Goal: Transaction & Acquisition: Purchase product/service

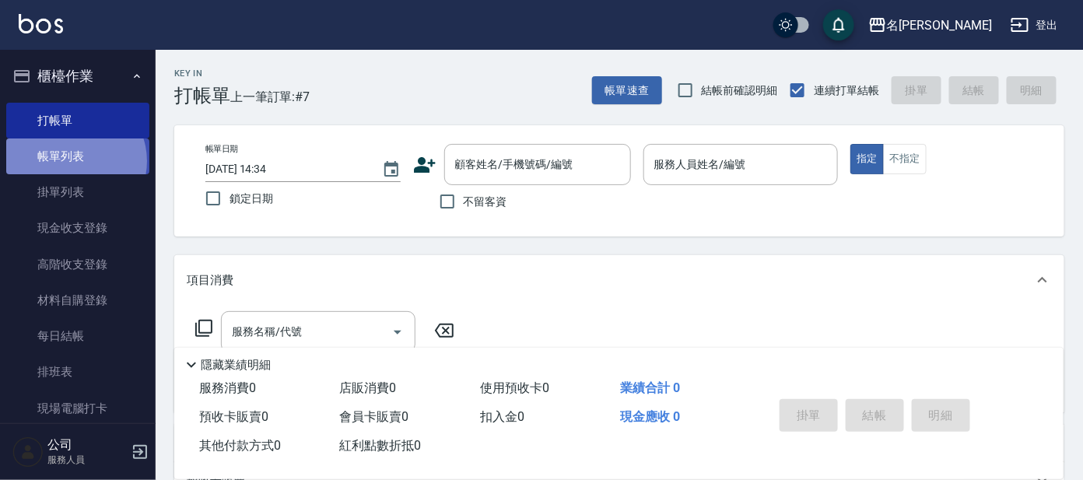
click at [73, 160] on link "帳單列表" at bounding box center [77, 156] width 143 height 36
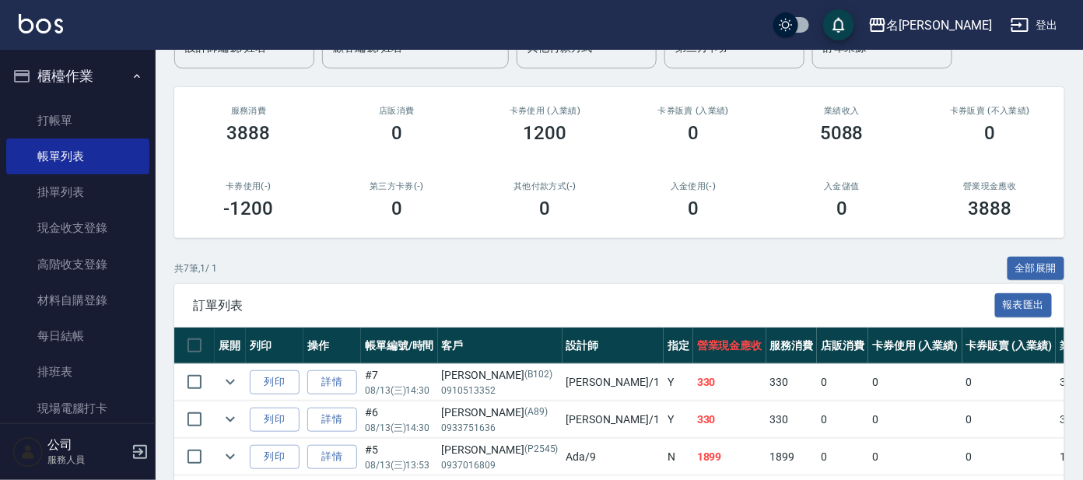
scroll to position [373, 0]
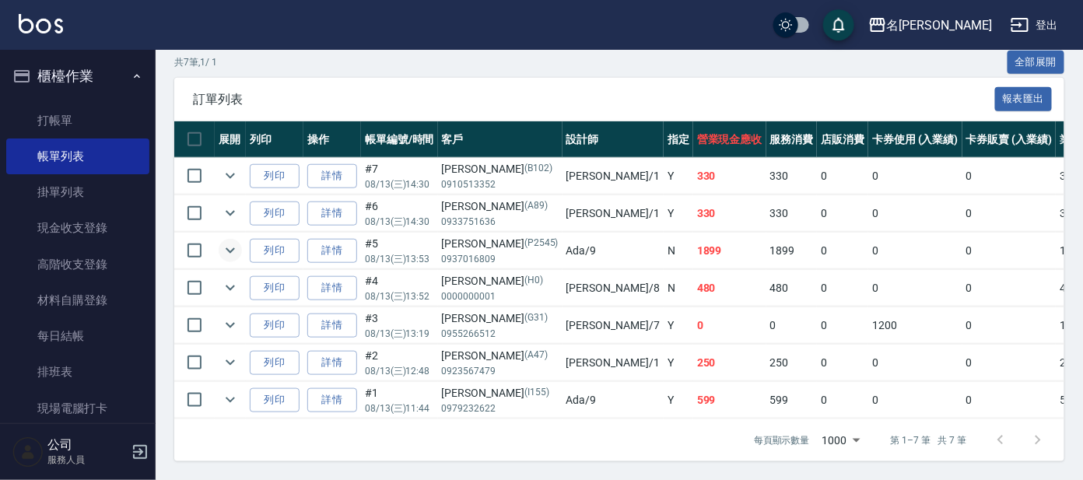
click at [230, 241] on icon "expand row" at bounding box center [230, 250] width 19 height 19
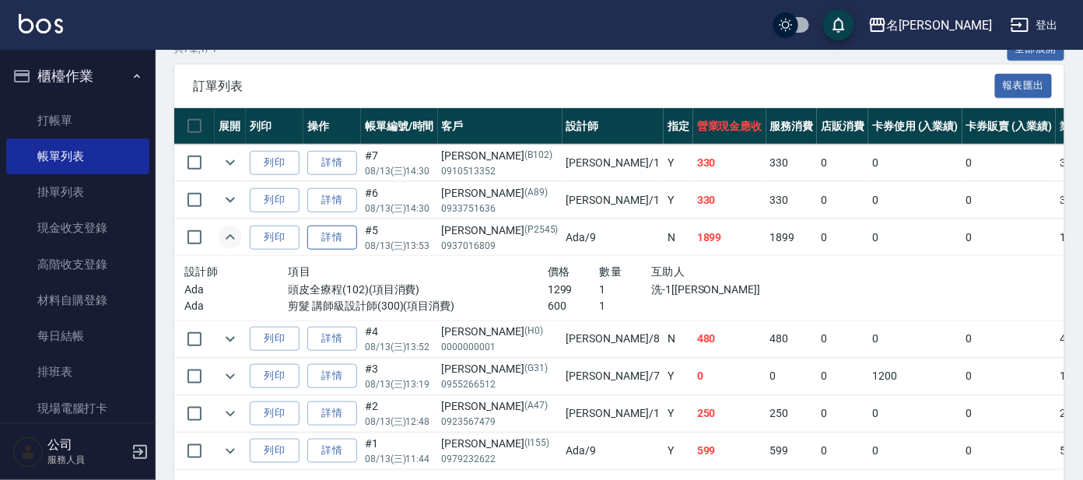
click at [321, 236] on link "詳情" at bounding box center [332, 238] width 50 height 24
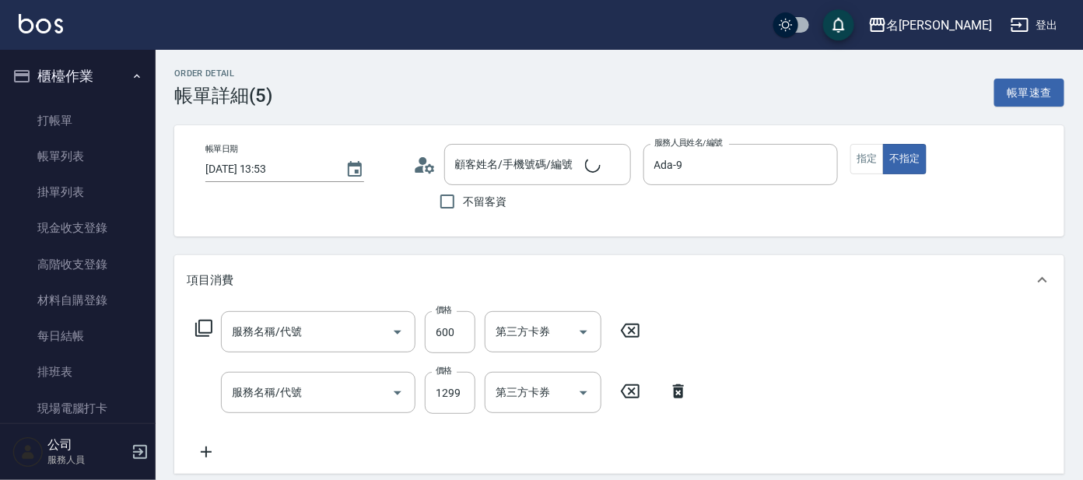
type input "[DATE] 13:53"
type input "Ada-9"
type input "[PERSON_NAME]/0937016809/P2545"
type input "剪髮 講師級設計師(300)"
type input "頭皮全療程(102)"
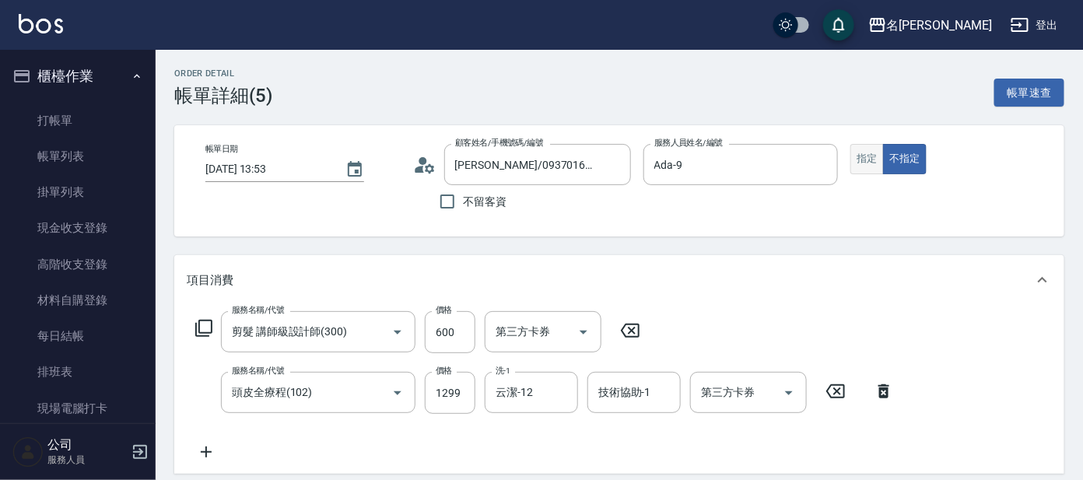
click at [859, 159] on button "指定" at bounding box center [866, 159] width 33 height 30
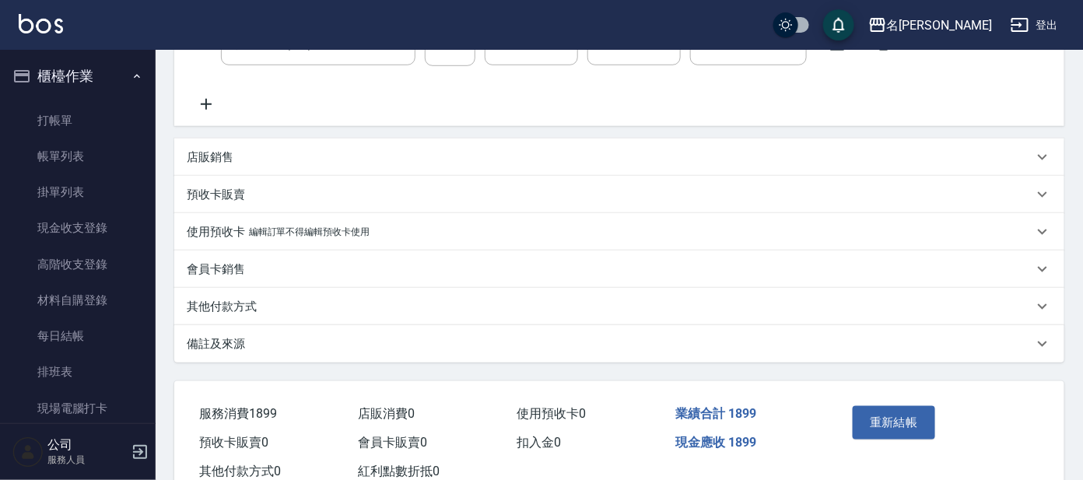
scroll to position [394, 0]
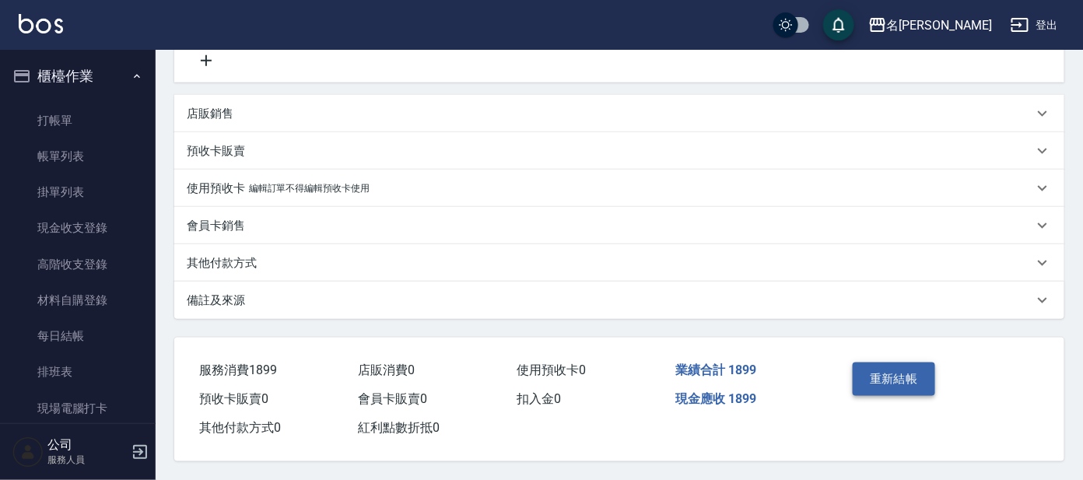
click at [903, 376] on button "重新結帳" at bounding box center [894, 379] width 82 height 33
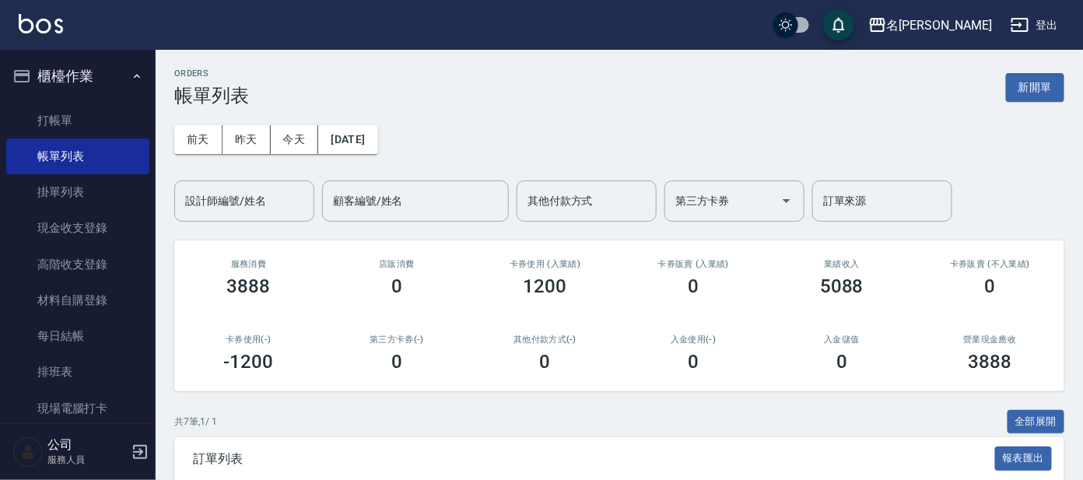
click at [899, 372] on div "入金儲值 0" at bounding box center [842, 353] width 149 height 75
click at [61, 117] on link "打帳單" at bounding box center [77, 121] width 143 height 36
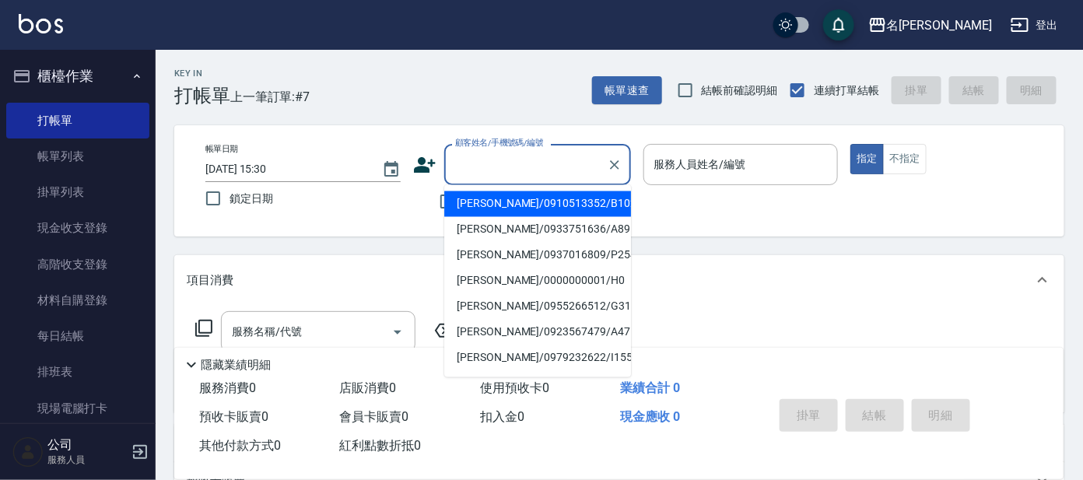
click at [517, 163] on input "顧客姓名/手機號碼/編號" at bounding box center [525, 164] width 149 height 27
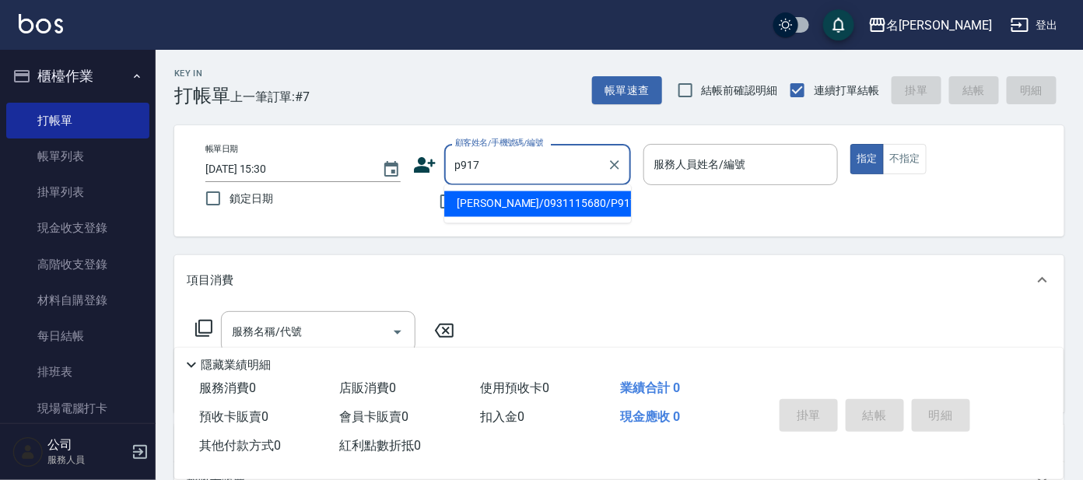
click at [518, 168] on input "p917" at bounding box center [525, 164] width 149 height 27
click at [520, 196] on li "[PERSON_NAME]/0931115680/P917" at bounding box center [537, 204] width 187 height 26
type input "[PERSON_NAME]/0931115680/P917"
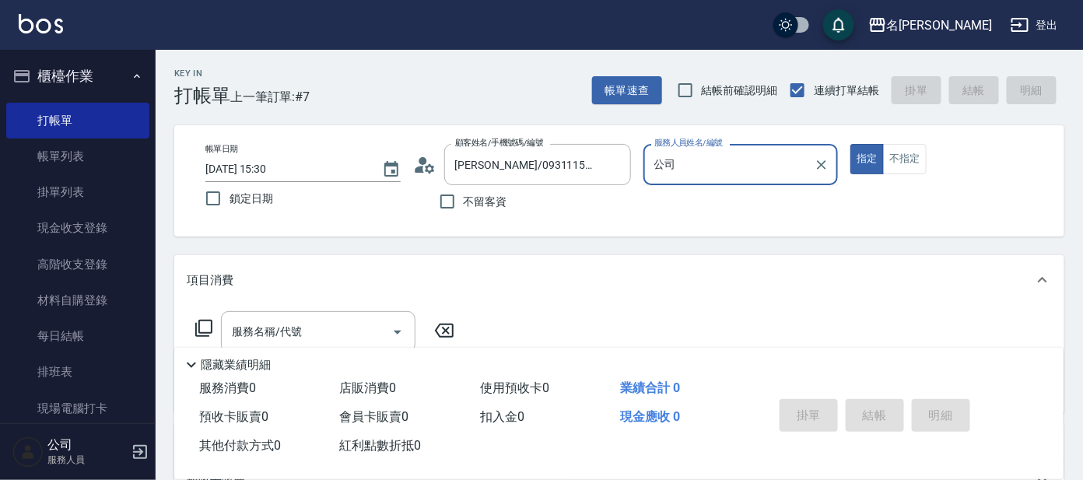
type input "公"
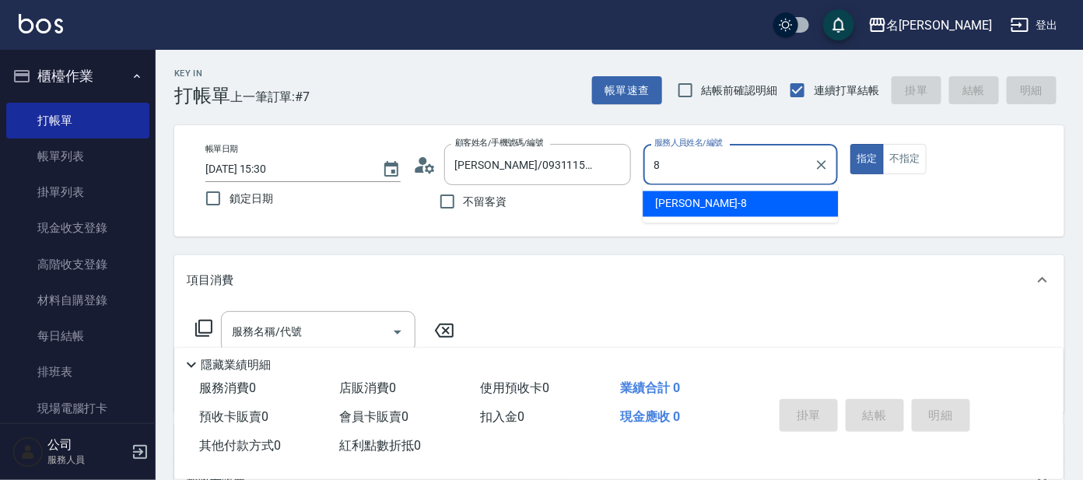
type input "[PERSON_NAME]-8"
type button "true"
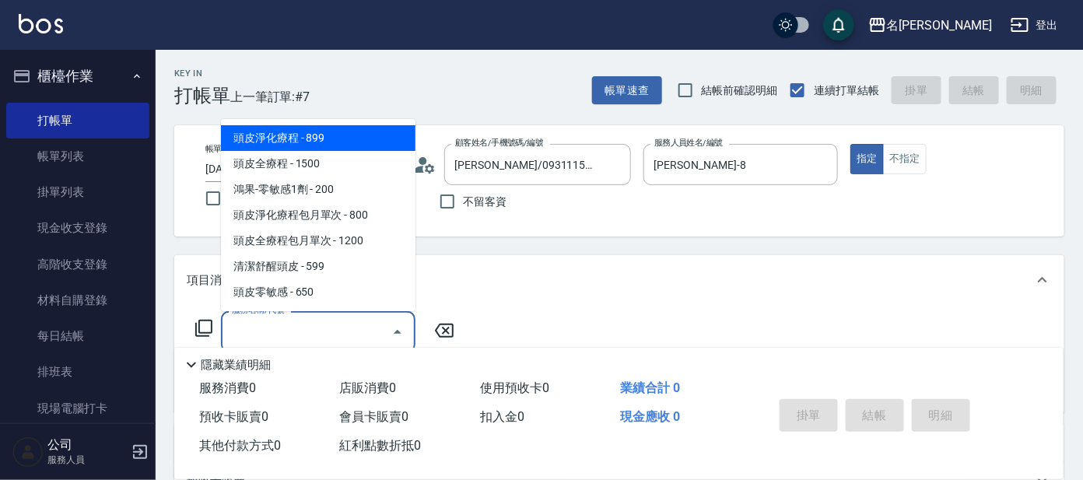
click at [277, 338] on input "服務名稱/代號" at bounding box center [306, 331] width 157 height 27
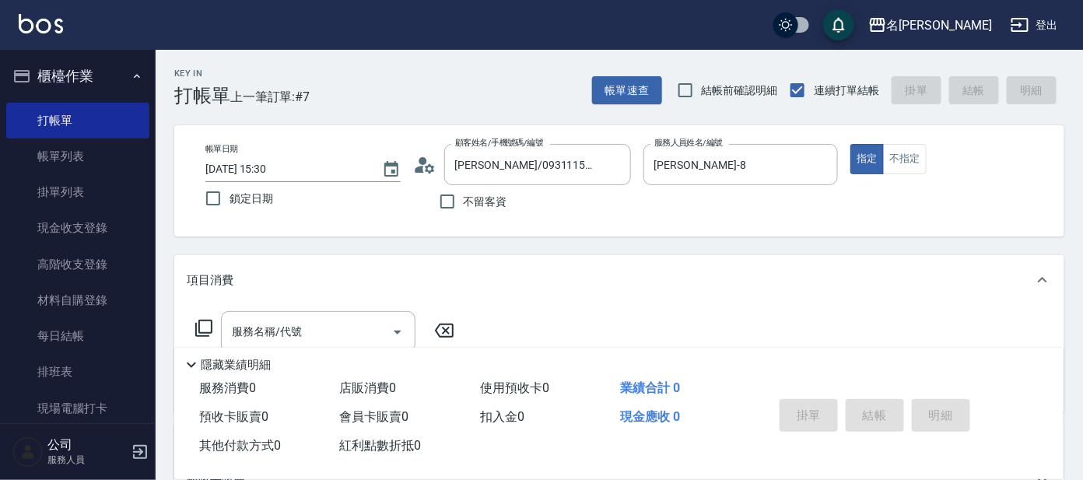
click at [205, 327] on icon at bounding box center [204, 328] width 19 height 19
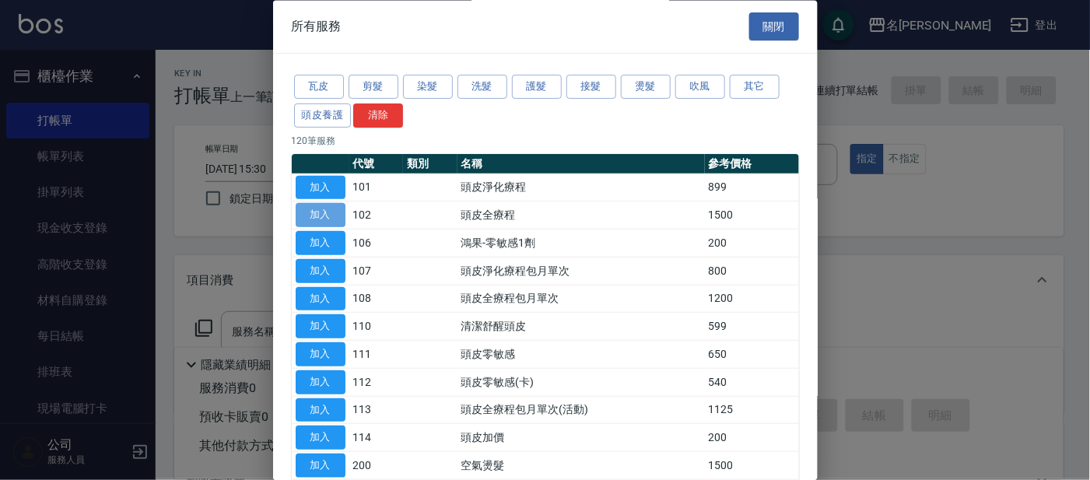
click at [328, 212] on button "加入" at bounding box center [321, 216] width 50 height 24
type input "頭皮全療程(102)"
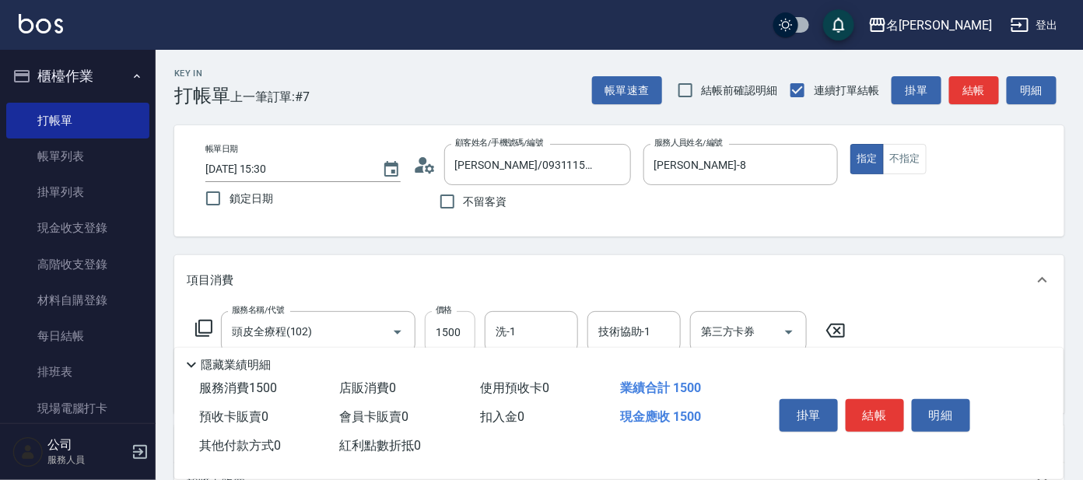
click at [466, 331] on input "1500" at bounding box center [450, 332] width 51 height 42
type input "1299"
click at [871, 412] on button "結帳" at bounding box center [875, 415] width 58 height 33
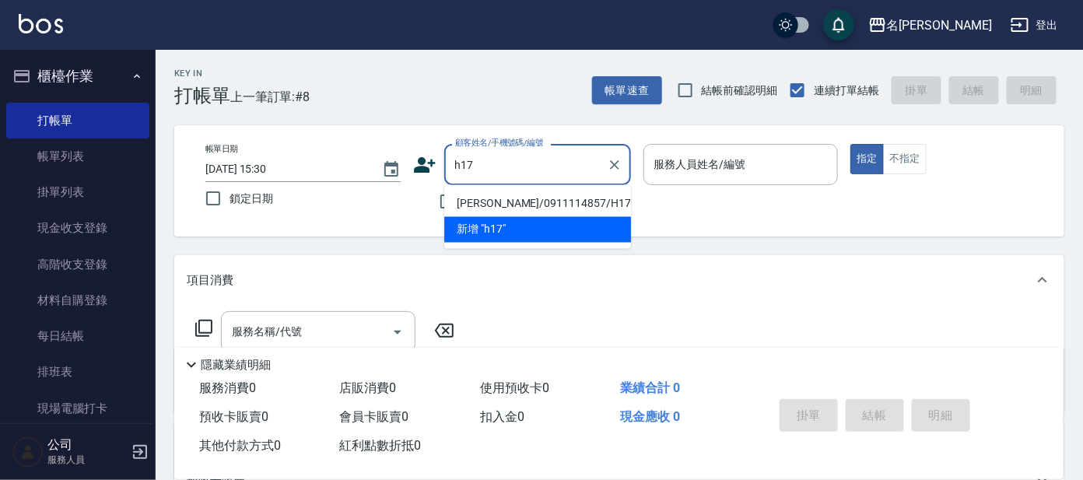
type input "[PERSON_NAME]/0911114857/H17"
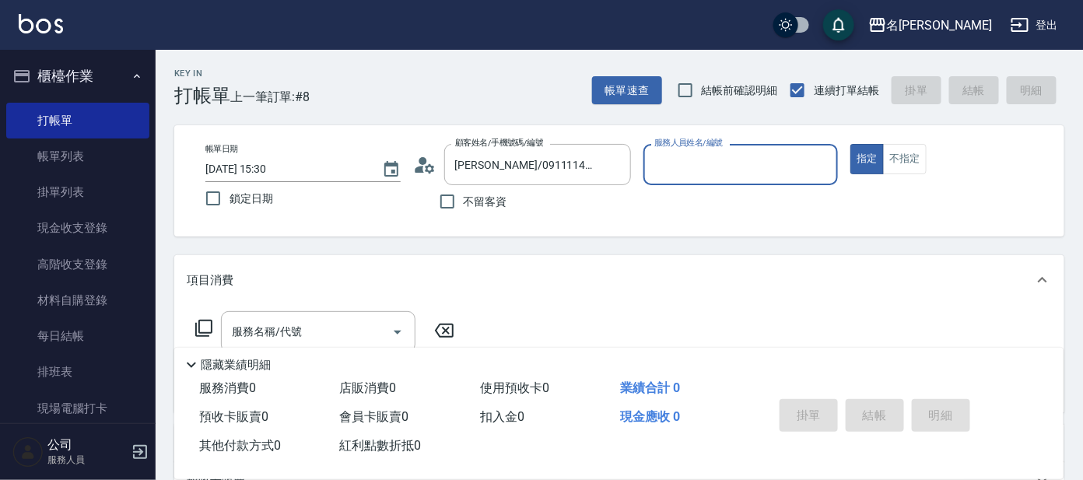
type input "[PERSON_NAME]-8"
click at [341, 331] on div "Key In 打帳單 上一筆訂單:#8 帳單速查 結帳前確認明細 連續打單結帳 掛單 結帳 明細 帳單日期 [DATE] 15:30 鎖定日期 顧客姓名/手機…" at bounding box center [619, 404] width 927 height 708
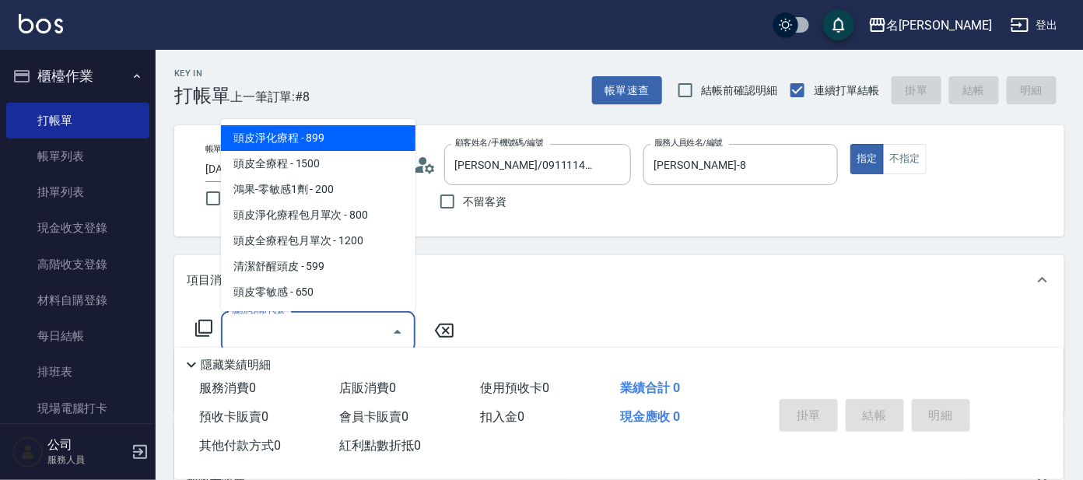
click at [341, 331] on input "服務名稱/代號" at bounding box center [306, 331] width 157 height 27
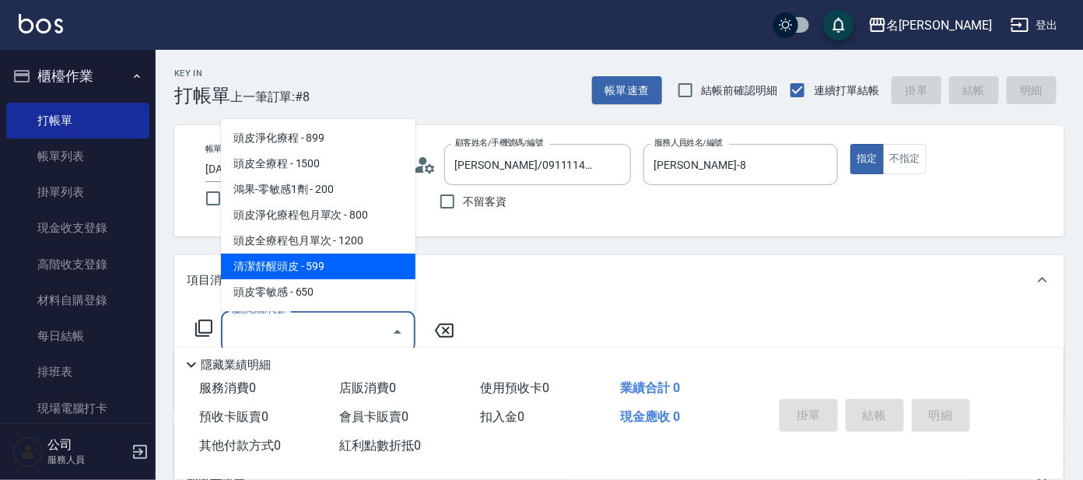
click at [348, 272] on span "清潔舒醒頭皮 - 599" at bounding box center [318, 267] width 195 height 26
type input "清潔舒醒頭皮(110)"
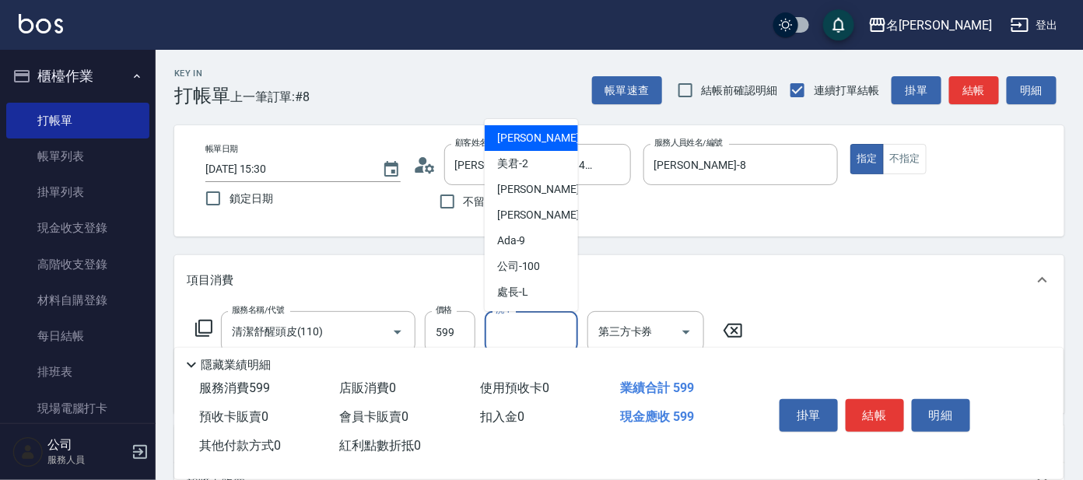
click at [521, 328] on input "洗-1" at bounding box center [531, 331] width 79 height 27
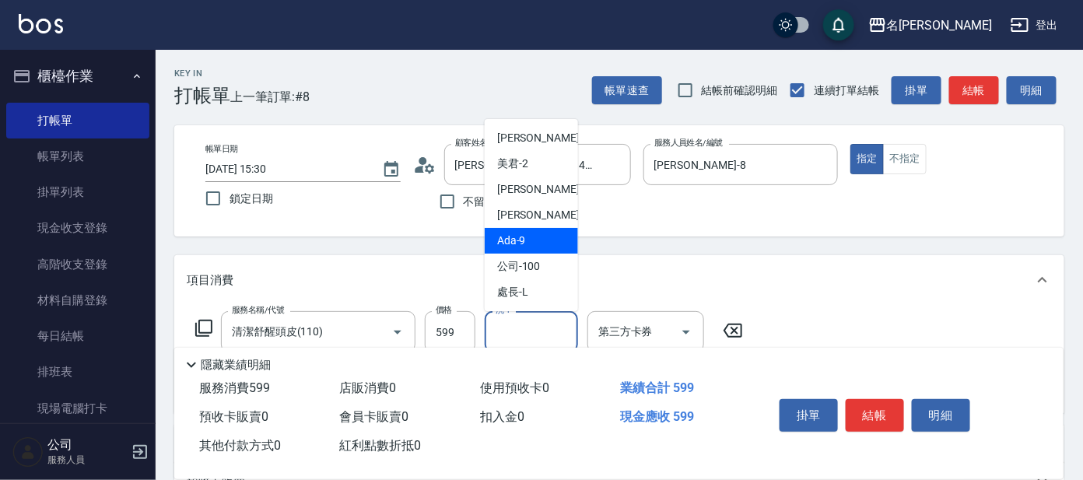
scroll to position [77, 0]
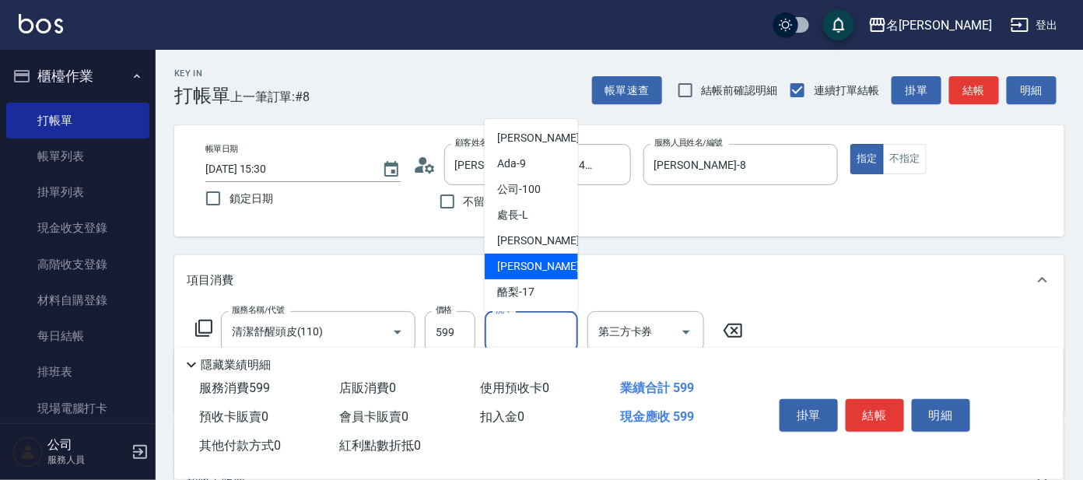
click at [549, 262] on div "云潔 -12" at bounding box center [531, 267] width 93 height 26
type input "云潔-12"
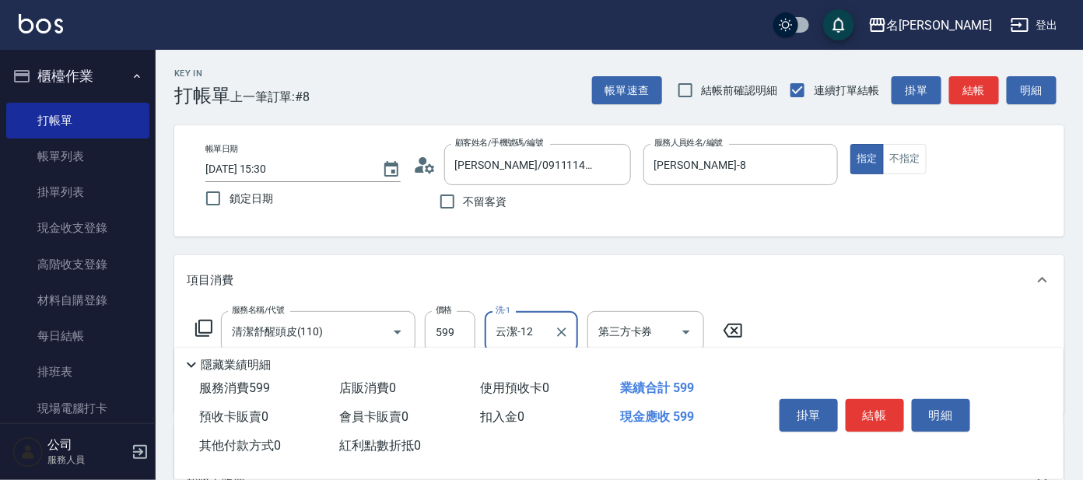
scroll to position [96, 0]
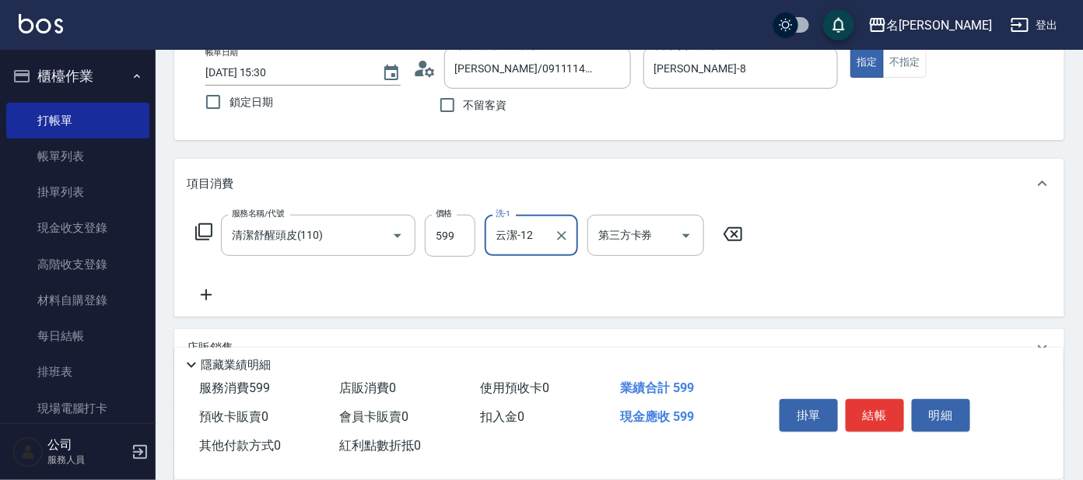
drag, startPoint x: 184, startPoint y: 310, endPoint x: 193, endPoint y: 304, distance: 10.8
click at [186, 309] on div "服務名稱/代號 清潔舒醒頭皮(110) 服務名稱/代號 價格 599 價格 洗-1 云潔-12 洗-1 第三方卡券 第三方卡券" at bounding box center [619, 263] width 890 height 108
click at [204, 290] on icon at bounding box center [206, 295] width 39 height 19
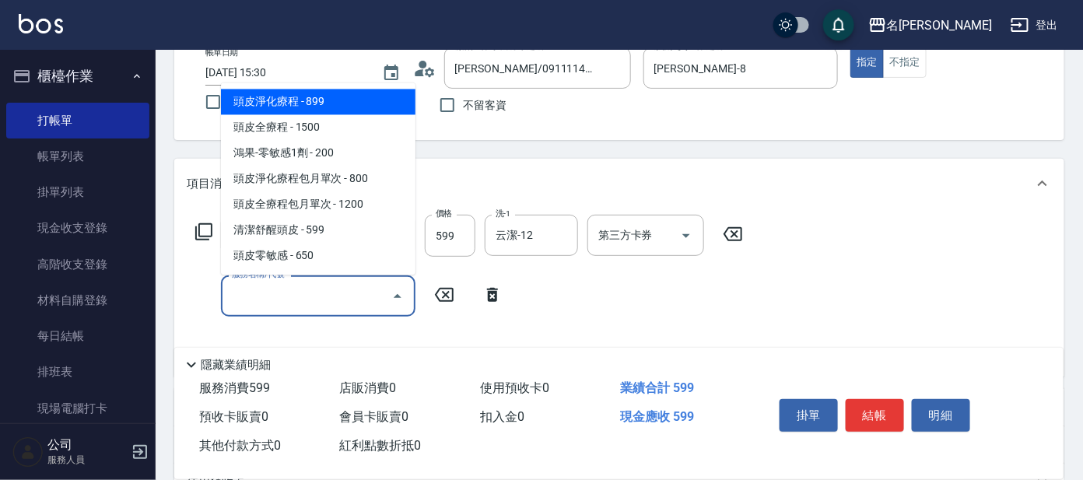
click at [268, 294] on input "服務名稱/代號" at bounding box center [306, 295] width 157 height 27
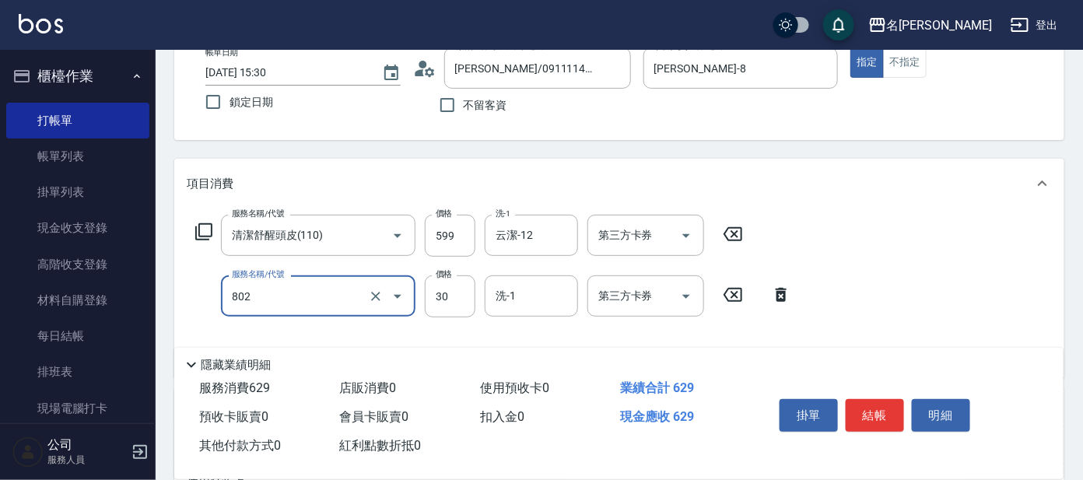
type input "潤絲(802)"
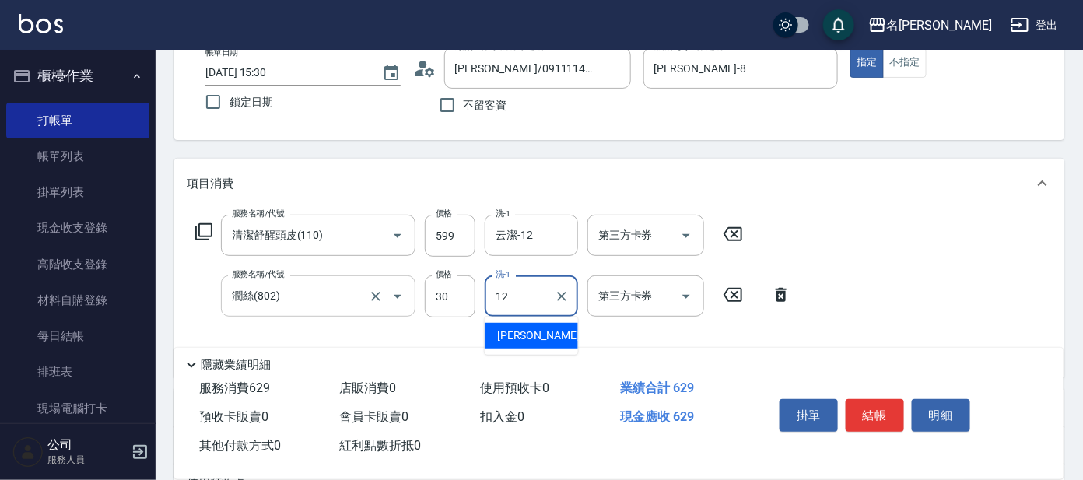
type input "云潔-12"
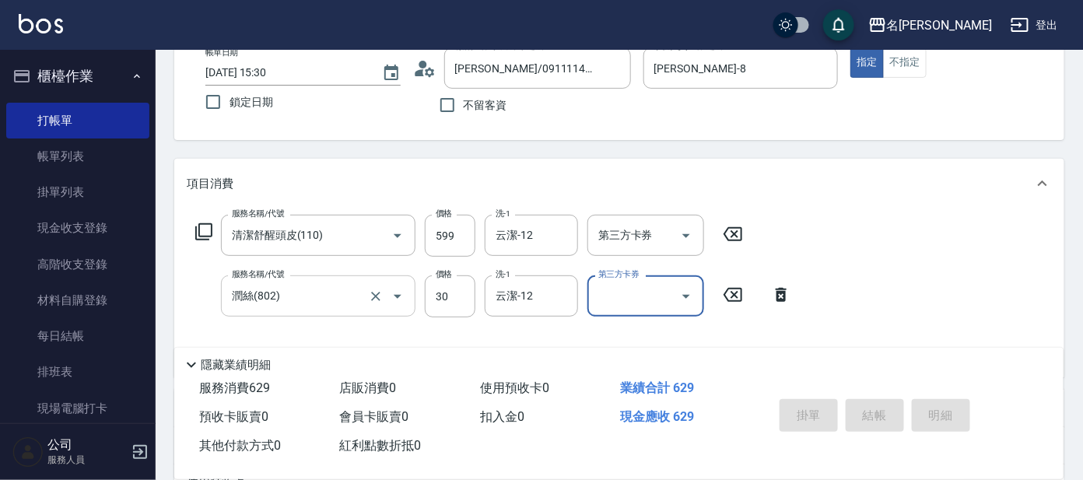
type input "[DATE] 15:43"
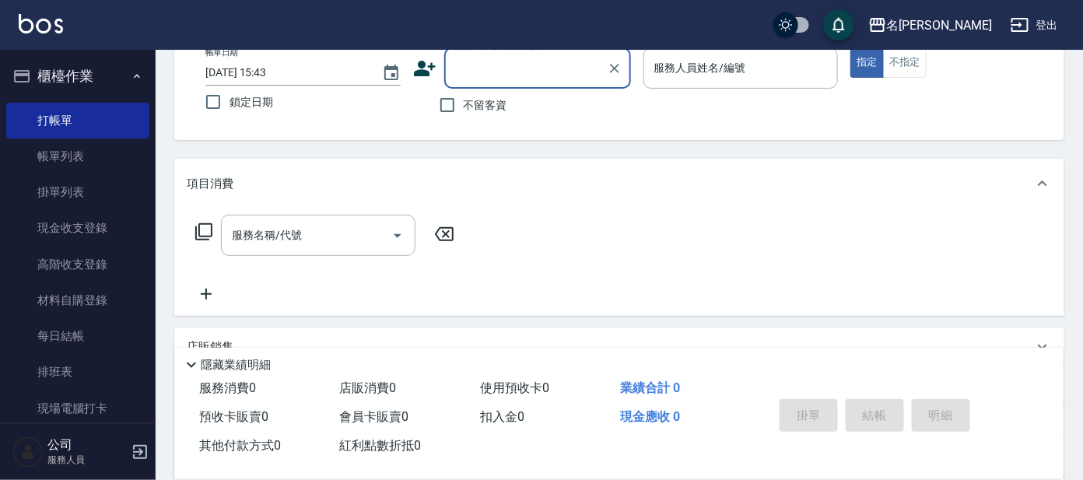
click at [289, 306] on div "服務名稱/代號 服務名稱/代號" at bounding box center [619, 262] width 890 height 107
click at [563, 67] on input "顧客姓名/手機號碼/編號" at bounding box center [525, 67] width 149 height 27
type input "[PERSON_NAME]/g26/[PERSON_NAME]"
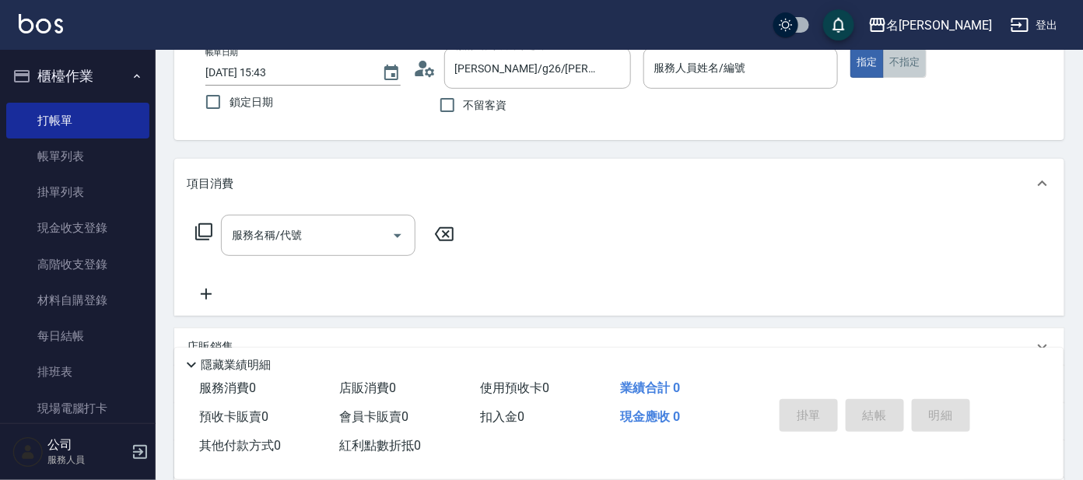
click at [912, 64] on button "不指定" at bounding box center [905, 62] width 44 height 30
drag, startPoint x: 716, startPoint y: 86, endPoint x: 730, endPoint y: 102, distance: 21.5
click at [730, 101] on div "服務人員姓名/編號 服務人員姓名/編號" at bounding box center [740, 76] width 195 height 58
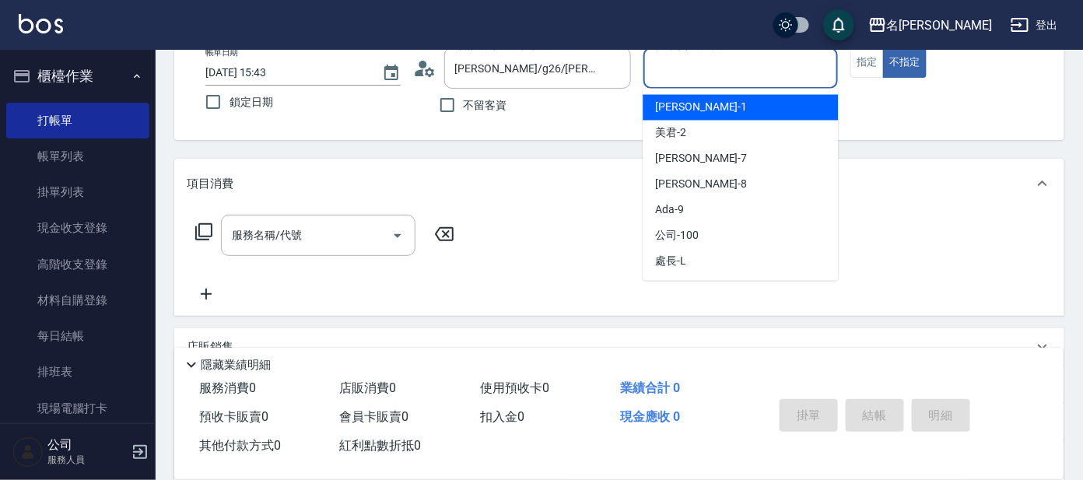
click at [698, 56] on input "服務人員姓名/編號" at bounding box center [740, 67] width 181 height 27
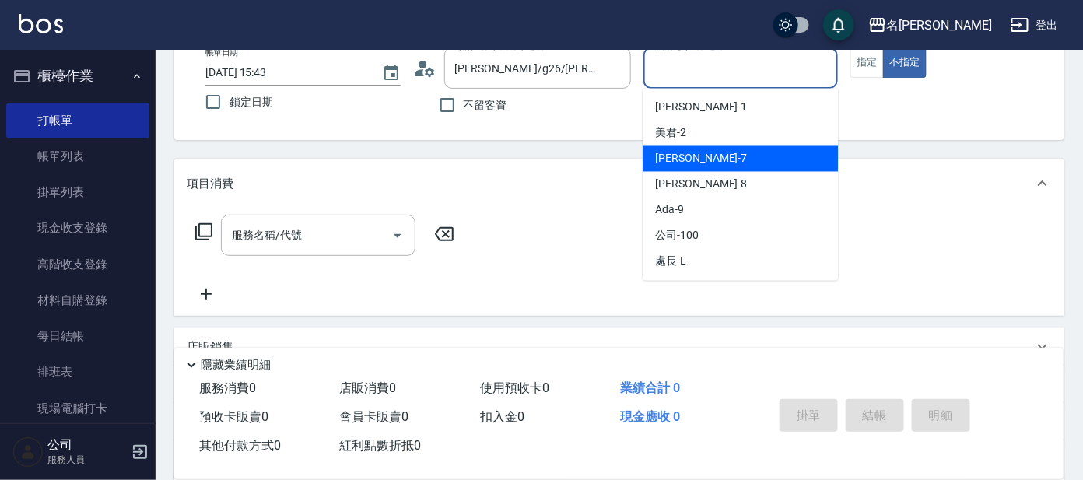
click at [664, 162] on span "[PERSON_NAME] -7" at bounding box center [701, 159] width 92 height 16
type input "[PERSON_NAME]-7"
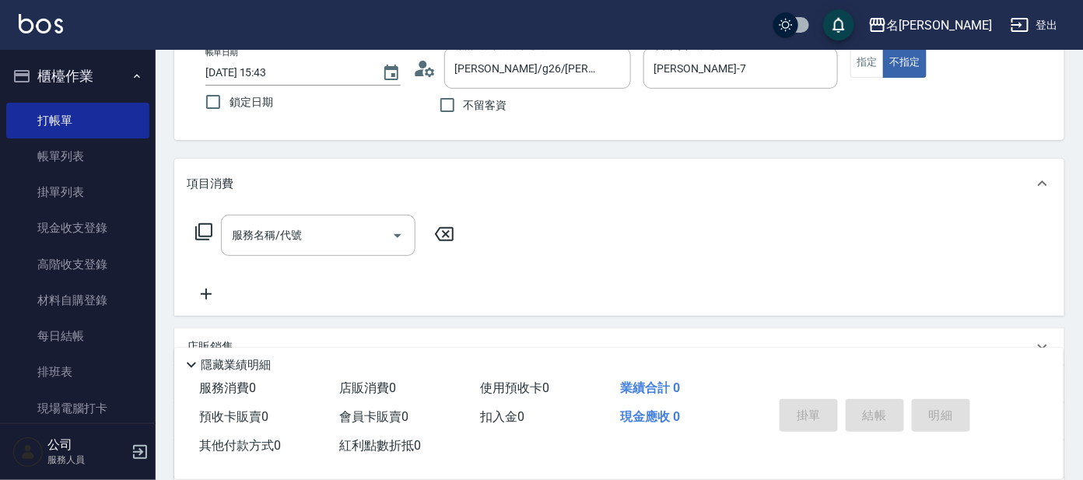
click at [206, 229] on icon at bounding box center [204, 232] width 19 height 19
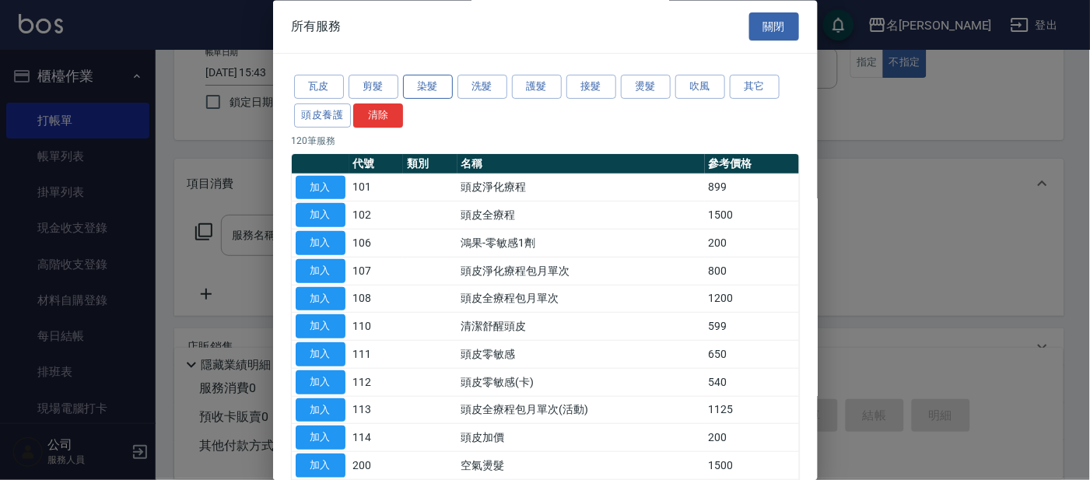
drag, startPoint x: 363, startPoint y: 89, endPoint x: 413, endPoint y: 82, distance: 50.2
click at [364, 88] on button "剪髮" at bounding box center [374, 87] width 50 height 24
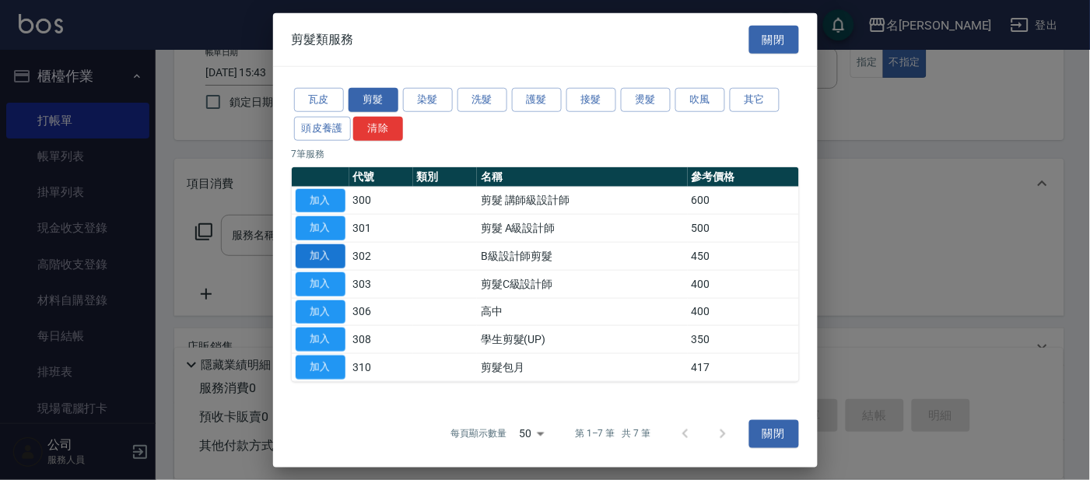
click at [307, 259] on button "加入" at bounding box center [321, 256] width 50 height 24
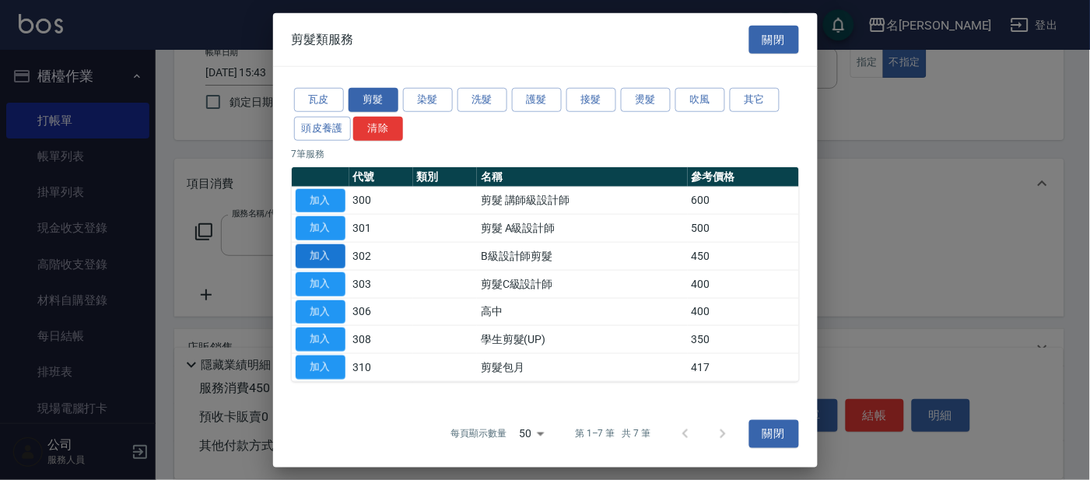
type input "B級設計師剪髮(302)"
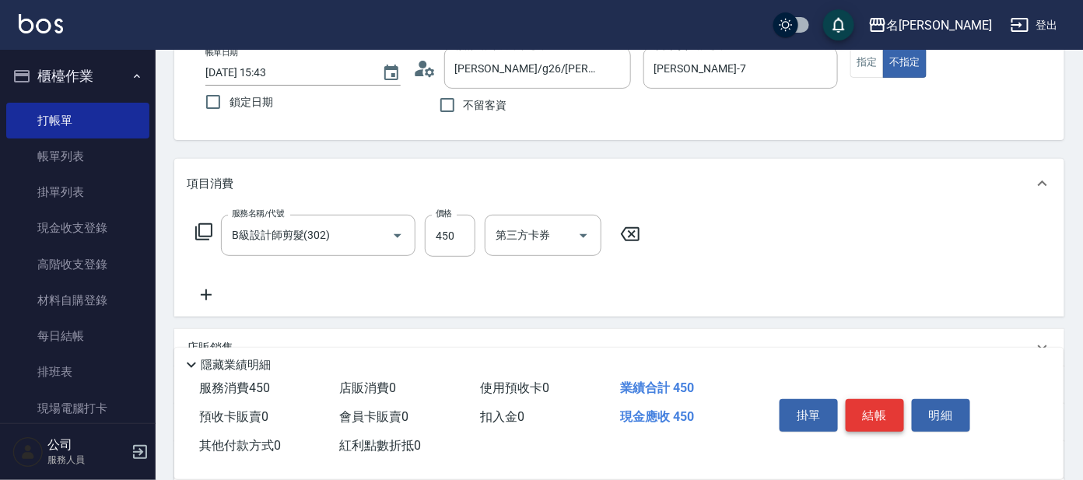
click at [875, 412] on button "結帳" at bounding box center [875, 415] width 58 height 33
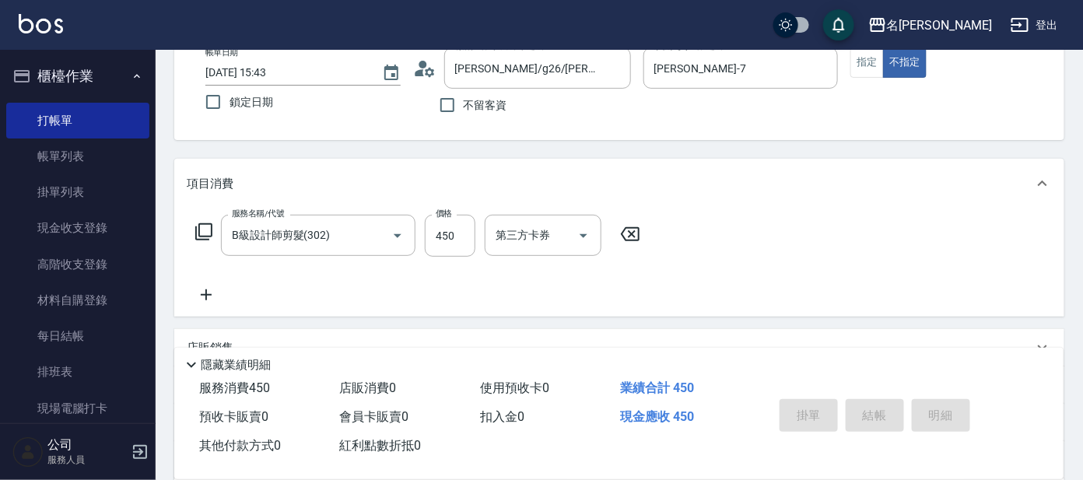
type input "[DATE] 16:06"
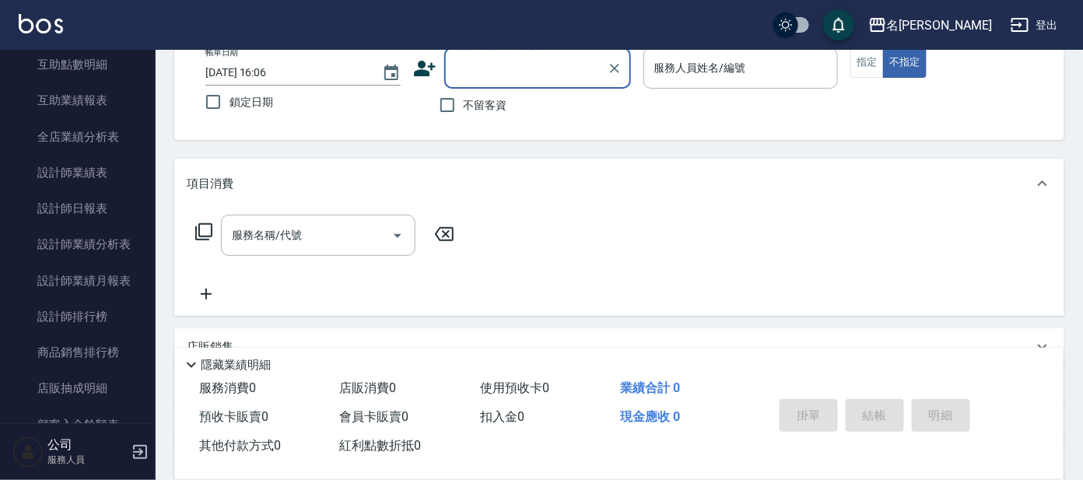
scroll to position [719, 0]
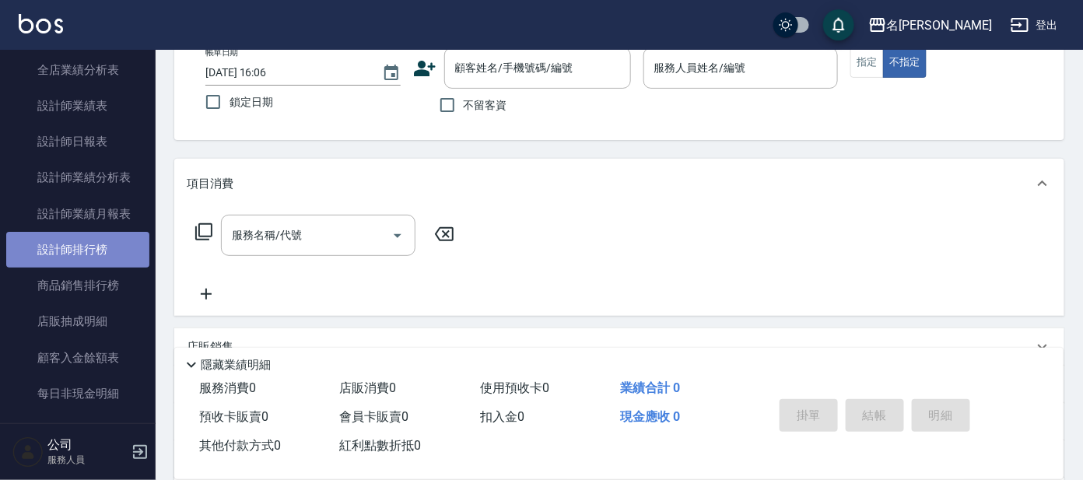
click at [91, 249] on link "設計師排行榜" at bounding box center [77, 250] width 143 height 36
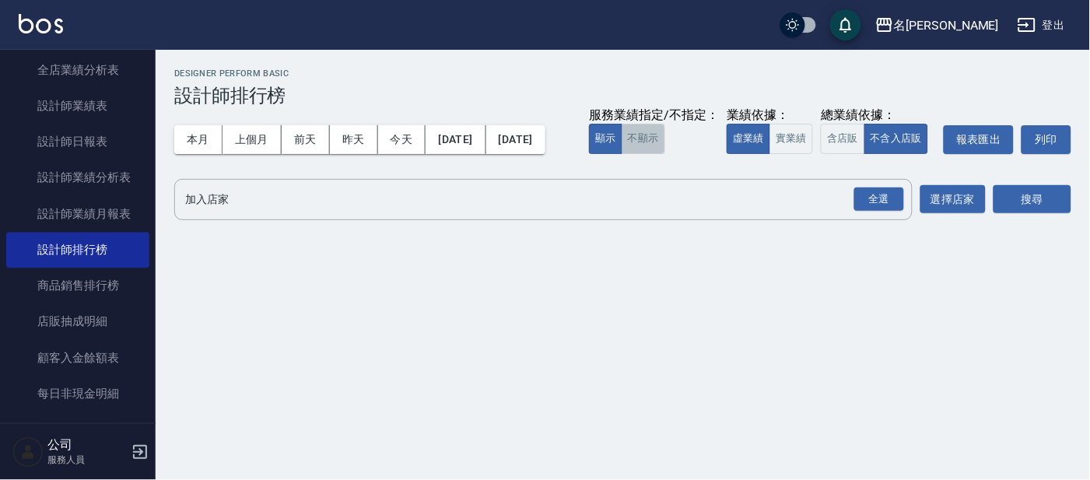
drag, startPoint x: 226, startPoint y: 184, endPoint x: 233, endPoint y: 183, distance: 7.8
click at [622, 154] on button "不顯示" at bounding box center [644, 139] width 44 height 30
click at [769, 154] on button "實業績" at bounding box center [791, 139] width 44 height 30
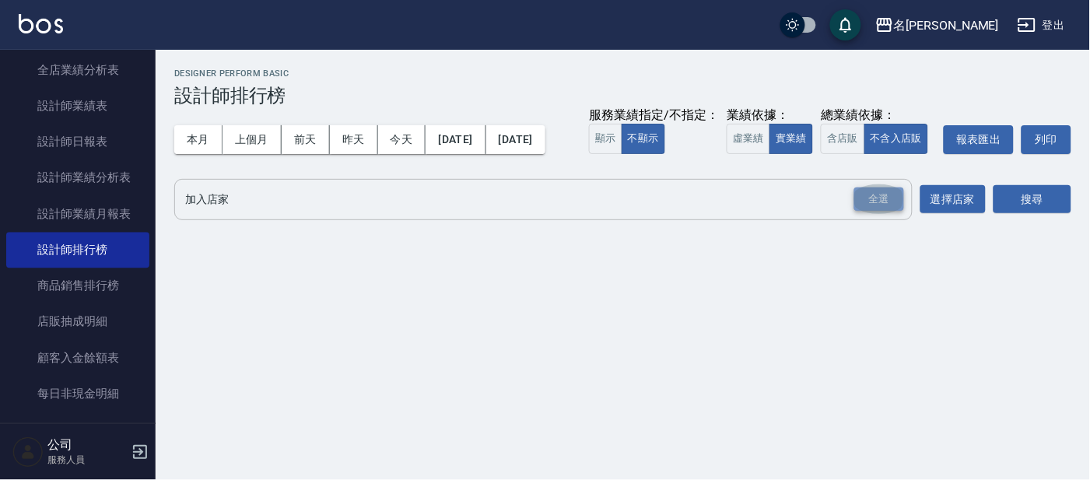
click at [859, 212] on div "全選" at bounding box center [879, 200] width 50 height 24
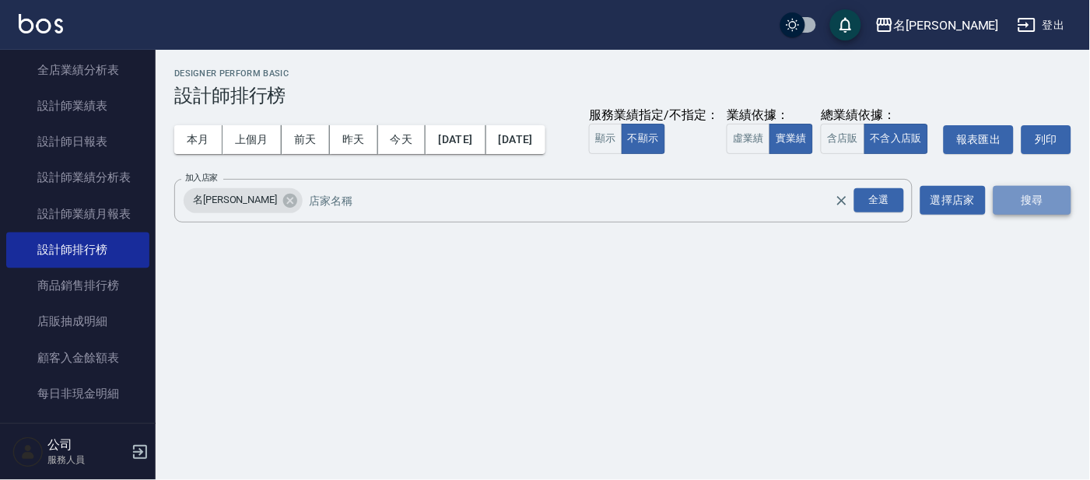
click at [1010, 215] on button "搜尋" at bounding box center [1033, 200] width 78 height 29
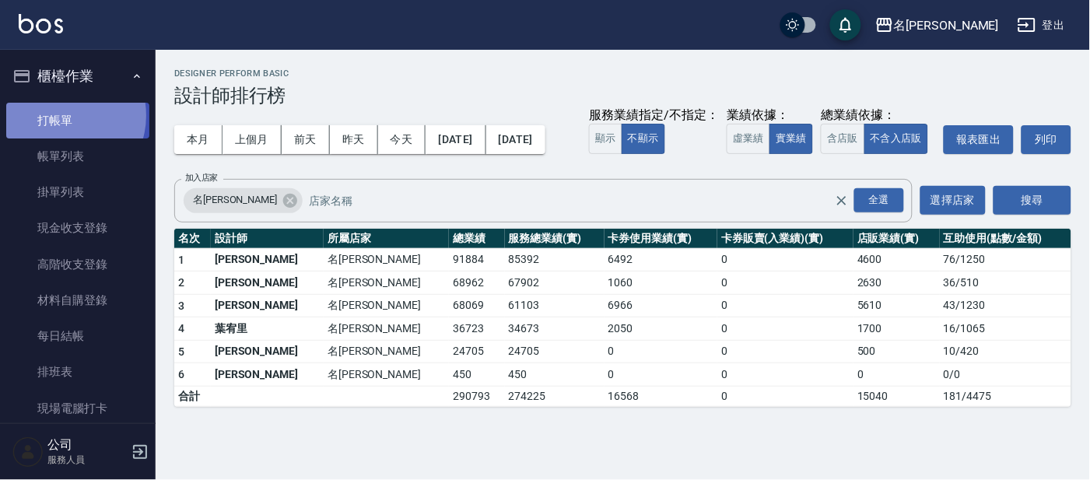
click at [62, 115] on link "打帳單" at bounding box center [77, 121] width 143 height 36
